Goal: Task Accomplishment & Management: Complete application form

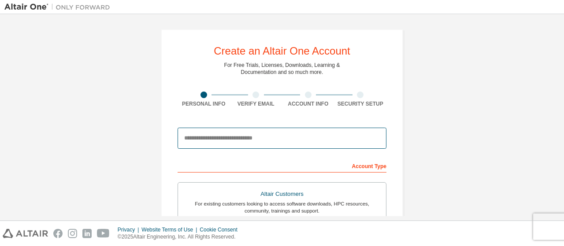
click at [276, 133] on input "email" at bounding box center [282, 138] width 209 height 21
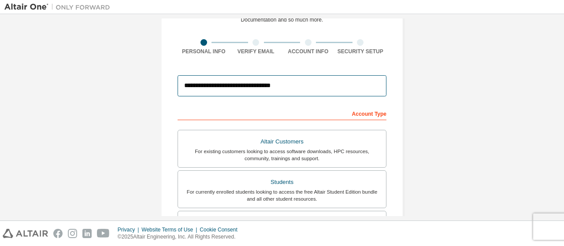
scroll to position [44, 0]
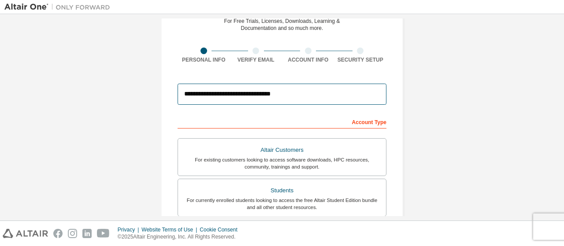
type input "**********"
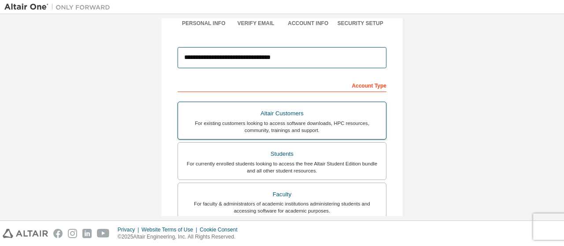
scroll to position [132, 0]
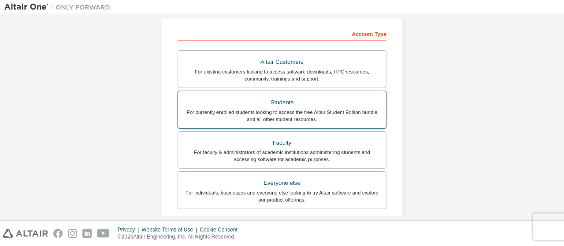
click at [293, 110] on div "For currently enrolled students looking to access the free Altair Student Editi…" at bounding box center [282, 116] width 198 height 14
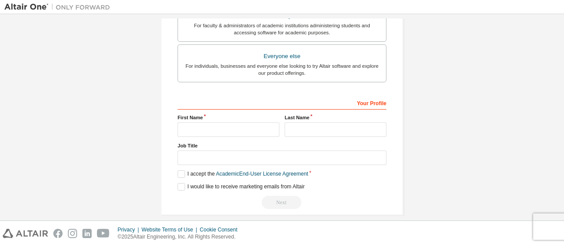
scroll to position [292, 0]
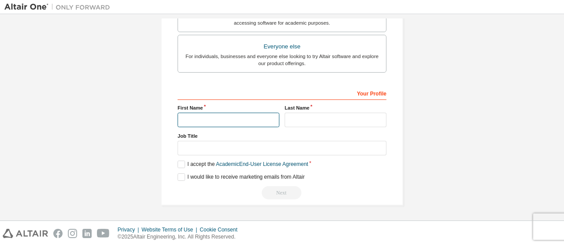
click at [220, 119] on input "text" at bounding box center [229, 120] width 102 height 15
type input "**"
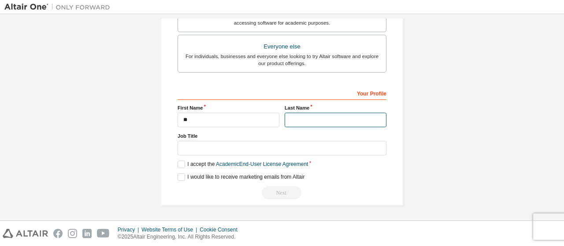
click at [299, 113] on input "text" at bounding box center [336, 120] width 102 height 15
type input "*"
type input "**"
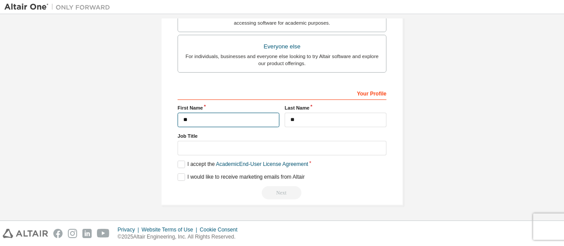
click at [250, 122] on input "**" at bounding box center [229, 120] width 102 height 15
type input "*"
type input "*****"
click at [180, 162] on label "I accept the Academic End-User License Agreement" at bounding box center [243, 164] width 131 height 7
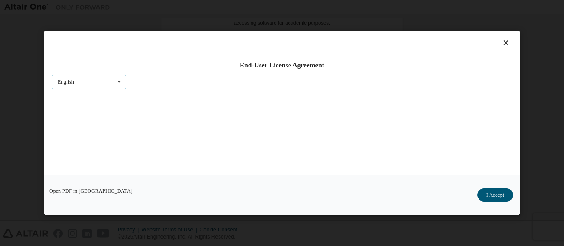
click at [110, 83] on div "English English" at bounding box center [89, 82] width 74 height 15
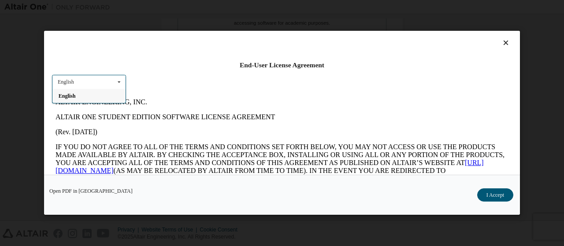
scroll to position [0, 0]
click at [108, 101] on div "English" at bounding box center [88, 96] width 73 height 14
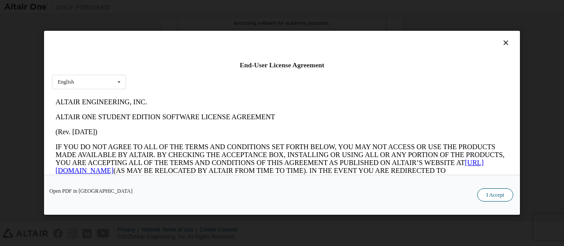
click at [493, 195] on button "I Accept" at bounding box center [495, 195] width 36 height 13
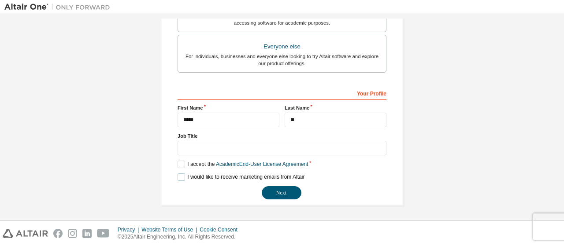
click at [182, 176] on label "I would like to receive marketing emails from Altair" at bounding box center [241, 177] width 127 height 7
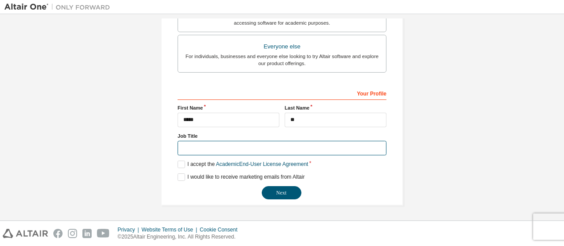
click at [248, 145] on input "text" at bounding box center [282, 148] width 209 height 15
type input "*******"
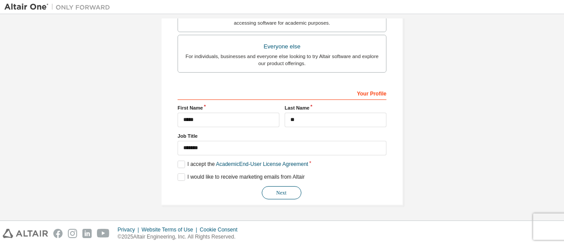
click at [288, 192] on button "Next" at bounding box center [282, 193] width 40 height 13
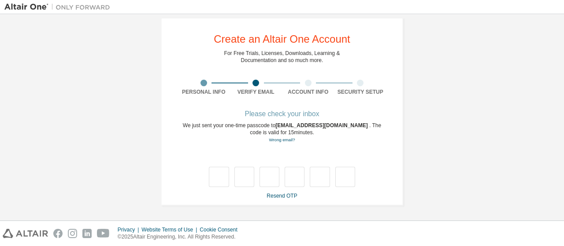
scroll to position [12, 0]
type input "*"
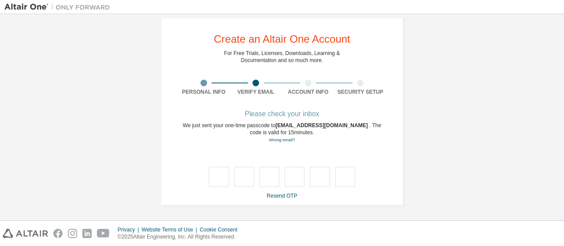
type input "*"
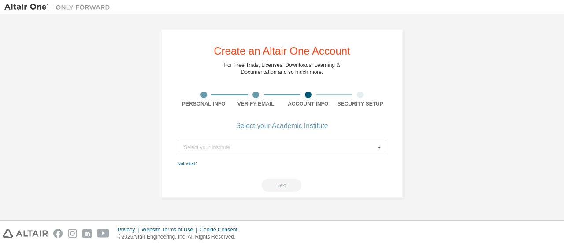
scroll to position [0, 0]
click at [310, 152] on input "text" at bounding box center [283, 148] width 208 height 14
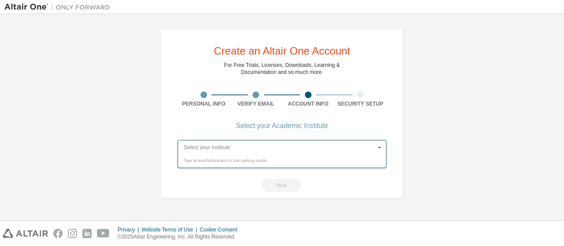
click at [245, 149] on input "text" at bounding box center [283, 148] width 208 height 14
click at [219, 160] on div "Type at least 3 characters to start getting results." at bounding box center [282, 161] width 197 height 5
click at [249, 144] on input "text" at bounding box center [283, 148] width 208 height 14
click at [379, 148] on icon at bounding box center [379, 148] width 11 height 14
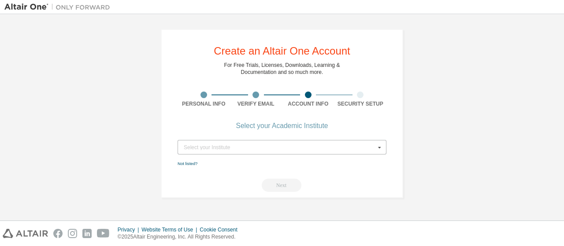
drag, startPoint x: 269, startPoint y: 149, endPoint x: 273, endPoint y: 148, distance: 4.5
click at [270, 148] on div "Select your Institute" at bounding box center [280, 147] width 192 height 5
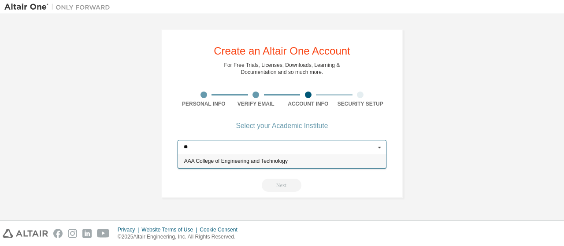
type input "*"
type input "****"
click at [323, 162] on span "Posts and Telecommunications Institute of Technology PTIT" at bounding box center [282, 161] width 196 height 5
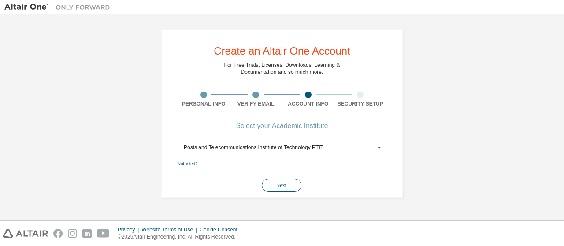
click at [285, 184] on button "Next" at bounding box center [282, 185] width 40 height 13
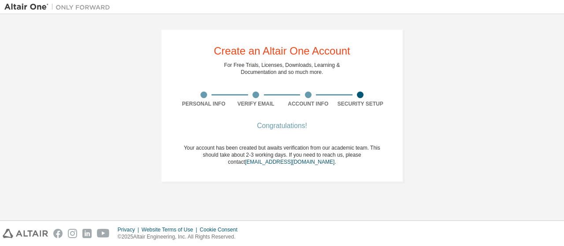
click at [291, 124] on div "Congratulations!" at bounding box center [282, 125] width 209 height 5
click at [289, 163] on link "[EMAIL_ADDRESS][DOMAIN_NAME]" at bounding box center [290, 162] width 90 height 6
click at [357, 97] on div at bounding box center [361, 95] width 52 height 7
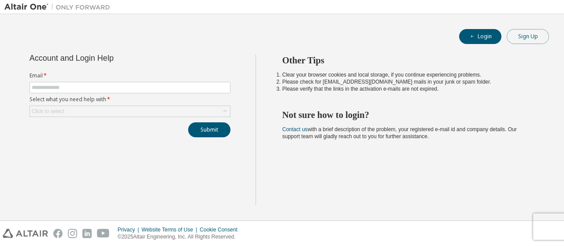
click at [524, 34] on button "Sign Up" at bounding box center [528, 36] width 42 height 15
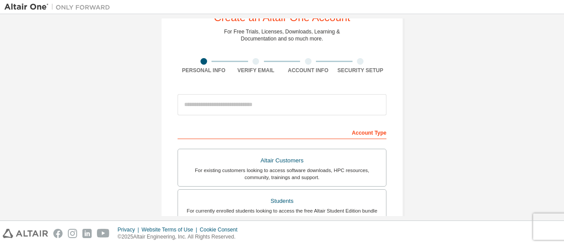
scroll to position [44, 0]
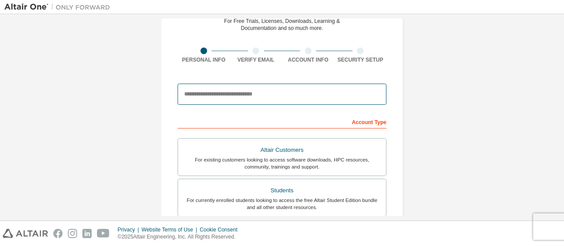
click at [216, 98] on input "email" at bounding box center [282, 94] width 209 height 21
type input "**********"
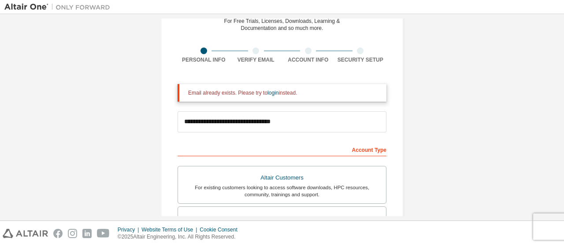
drag, startPoint x: 186, startPoint y: 94, endPoint x: 296, endPoint y: 93, distance: 110.7
click at [298, 93] on div "Email already exists. Please try to login instead." at bounding box center [282, 93] width 209 height 18
copy div "Email already exists. Please try to login instead."
